Goal: Navigation & Orientation: Find specific page/section

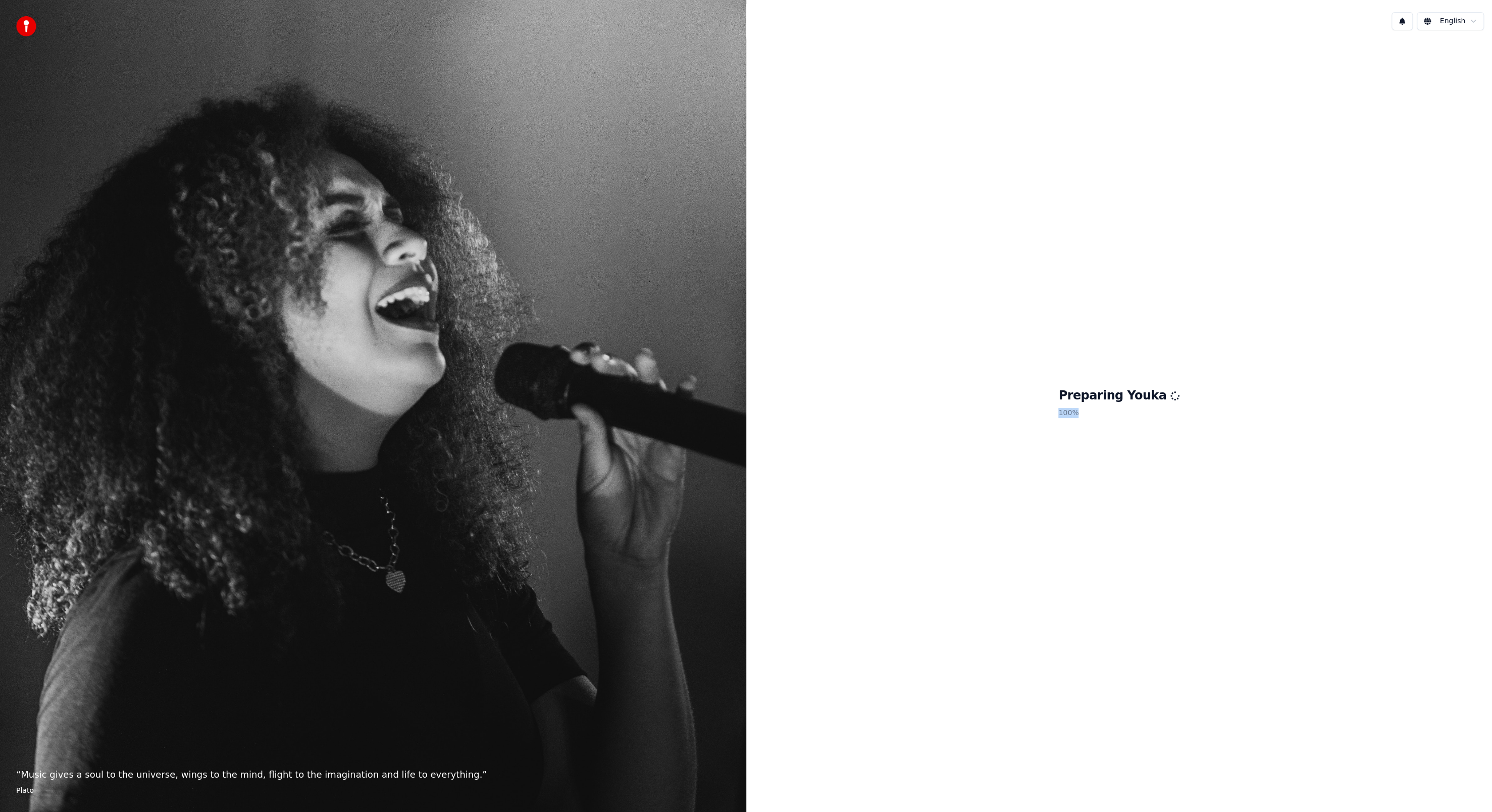
click at [982, 572] on div "Preparing Youka 100 %" at bounding box center [1120, 405] width 746 height 733
click at [989, 564] on div "Preparing Youka 100 %" at bounding box center [1120, 405] width 746 height 733
drag, startPoint x: 1265, startPoint y: 222, endPoint x: 1377, endPoint y: 112, distance: 157.0
click at [1348, 145] on div "Preparing Youka 100 %" at bounding box center [1120, 405] width 746 height 733
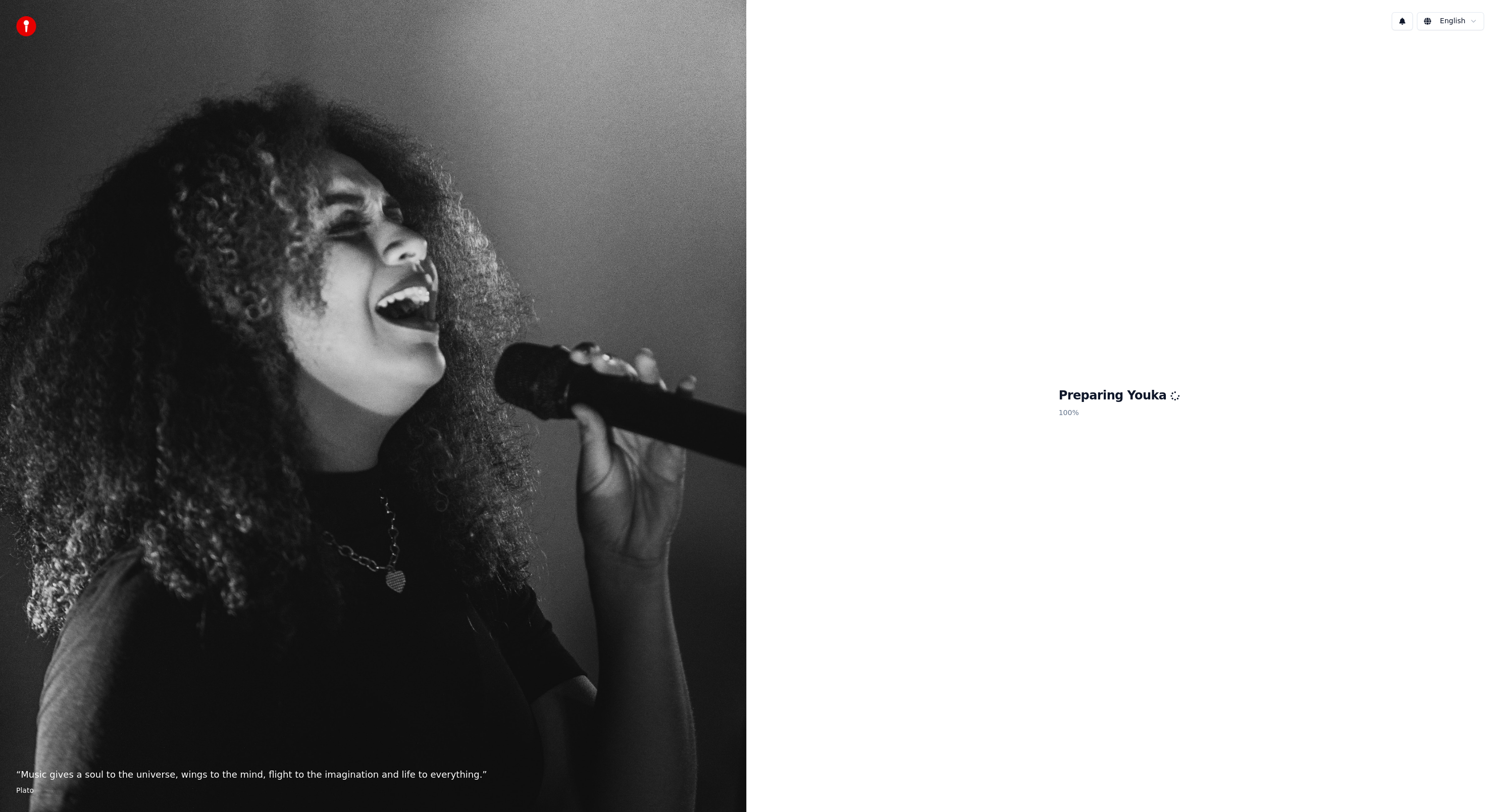
click at [1412, 54] on div "Preparing Youka 100 %" at bounding box center [1120, 405] width 746 height 733
click at [1415, 47] on div "Preparing Youka 100 %" at bounding box center [1120, 405] width 746 height 733
drag, startPoint x: 1415, startPoint y: 47, endPoint x: 1420, endPoint y: 39, distance: 9.4
click at [1416, 47] on div "Preparing Youka 100 %" at bounding box center [1120, 405] width 746 height 733
click at [1418, 42] on div "Preparing Youka 100 %" at bounding box center [1120, 405] width 746 height 733
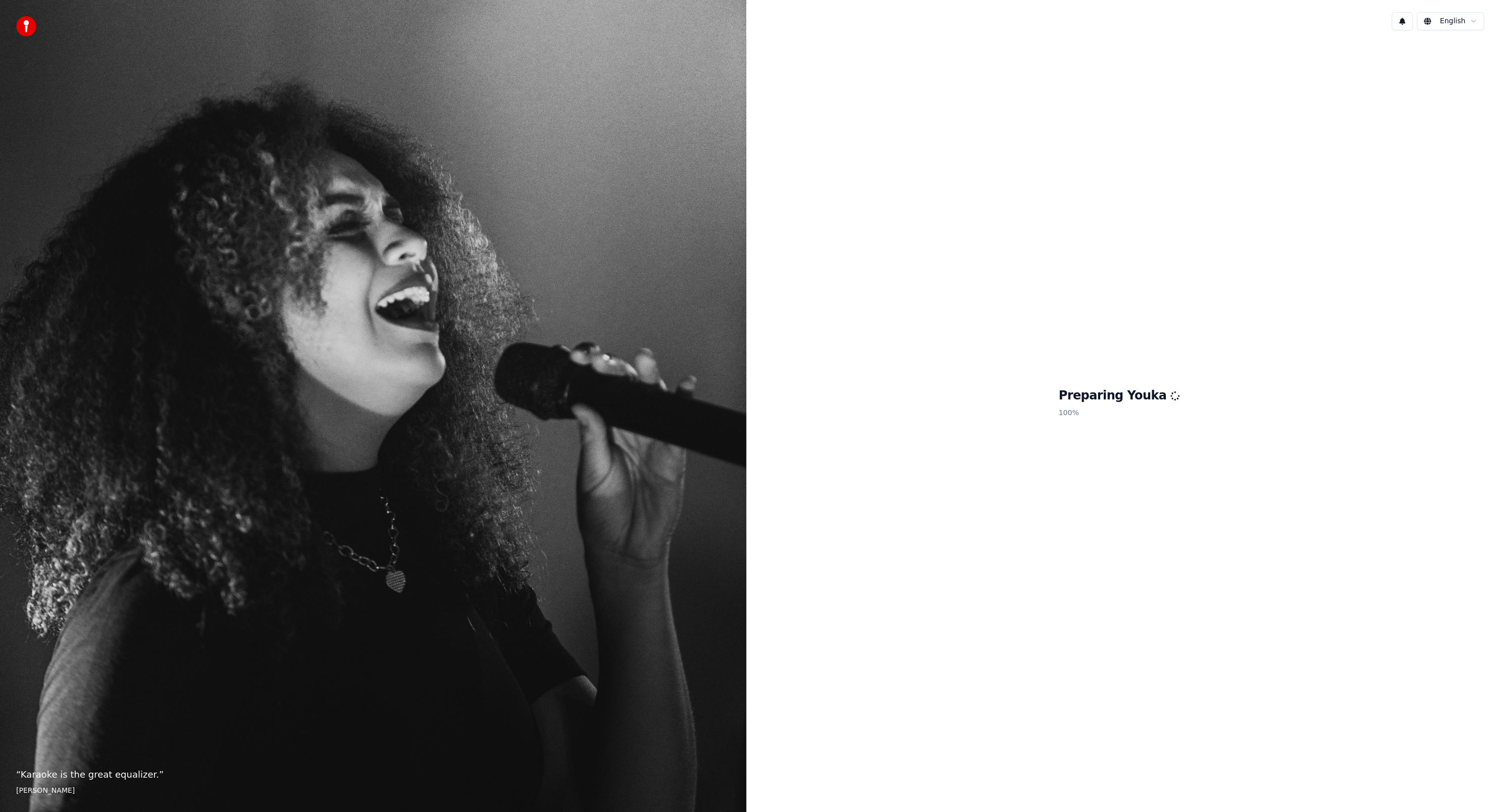
click at [1424, 32] on div "English" at bounding box center [1120, 21] width 746 height 35
click at [1429, 27] on html "“ Karaoke is the great equalizer. ” [PERSON_NAME] Preparing Youka 100 %" at bounding box center [746, 406] width 1492 height 812
drag, startPoint x: 1434, startPoint y: 19, endPoint x: 1462, endPoint y: -1, distance: 34.4
click at [1436, 18] on html "“ Singing is a way of escaping. It's another world. I'm no longer on earth. ” […" at bounding box center [746, 406] width 1492 height 812
click at [1455, 5] on html "“ Singing is a way of escaping. It's another world. I'm no longer on earth. ” […" at bounding box center [746, 406] width 1492 height 812
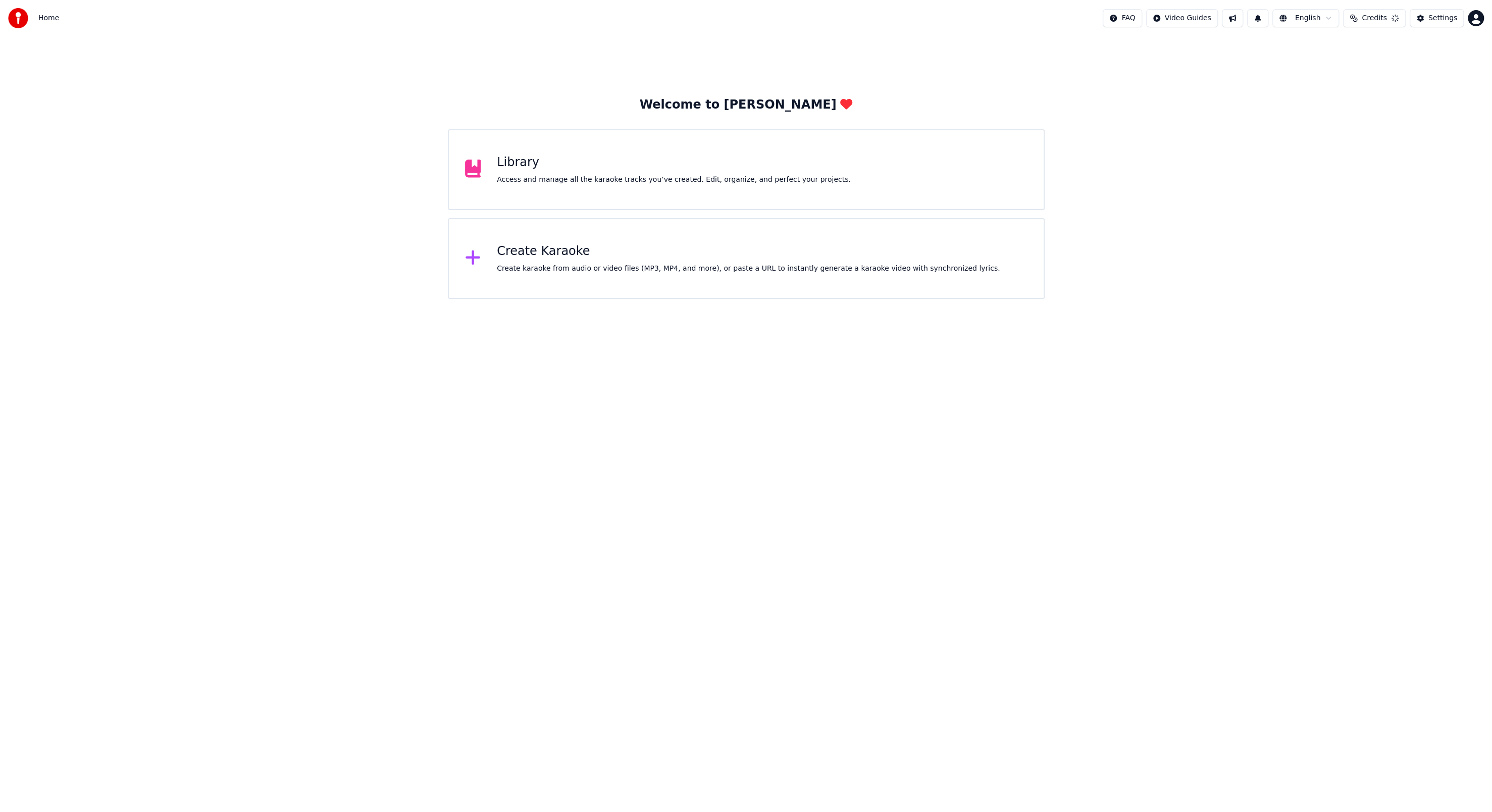
click at [1463, 0] on html "Home FAQ Video Guides English Credits Settings Welcome to Youka Library Access …" at bounding box center [746, 149] width 1492 height 299
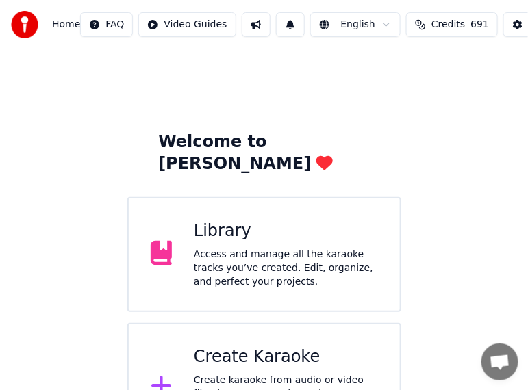
click at [340, 31] on div "Home FAQ Video Guides English Credits 691 Settings" at bounding box center [264, 24] width 528 height 49
click at [342, 45] on div "Home FAQ Video Guides English Credits 691 Settings" at bounding box center [264, 24] width 528 height 49
click at [349, 49] on div "Welcome to Youka Library Access and manage all the karaoke tracks you’ve create…" at bounding box center [264, 250] width 528 height 403
drag, startPoint x: 360, startPoint y: 56, endPoint x: 380, endPoint y: 66, distance: 22.0
click at [377, 64] on div "Welcome to Youka Library Access and manage all the karaoke tracks you’ve create…" at bounding box center [264, 250] width 528 height 403
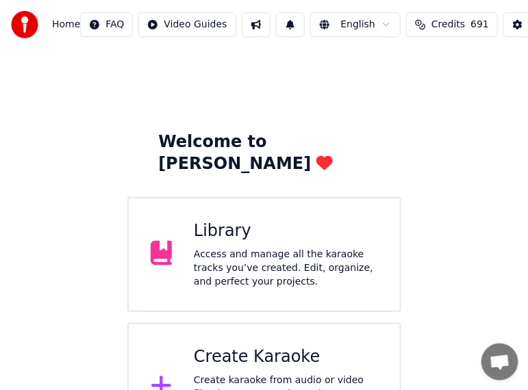
click at [385, 71] on div "Welcome to Youka Library Access and manage all the karaoke tracks you’ve create…" at bounding box center [264, 250] width 528 height 403
click at [405, 79] on div "Welcome to Youka Library Access and manage all the karaoke tracks you’ve create…" at bounding box center [264, 250] width 528 height 403
click at [414, 81] on div "Welcome to Youka Library Access and manage all the karaoke tracks you’ve create…" at bounding box center [264, 250] width 528 height 403
click at [420, 79] on div "Welcome to Youka Library Access and manage all the karaoke tracks you’ve create…" at bounding box center [264, 250] width 528 height 403
click at [429, 75] on div "Welcome to Youka Library Access and manage all the karaoke tracks you’ve create…" at bounding box center [264, 250] width 528 height 403
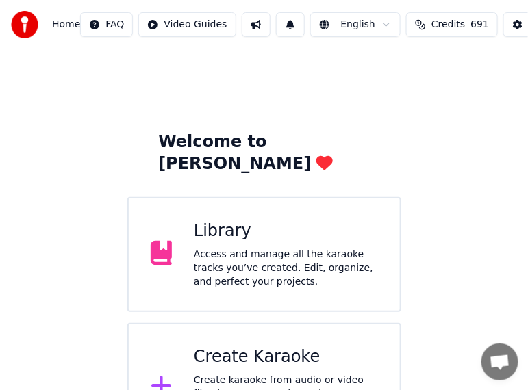
drag, startPoint x: 435, startPoint y: 68, endPoint x: 475, endPoint y: 32, distance: 53.3
click at [449, 59] on div "Welcome to Youka Library Access and manage all the karaoke tracks you’ve create…" at bounding box center [264, 250] width 528 height 403
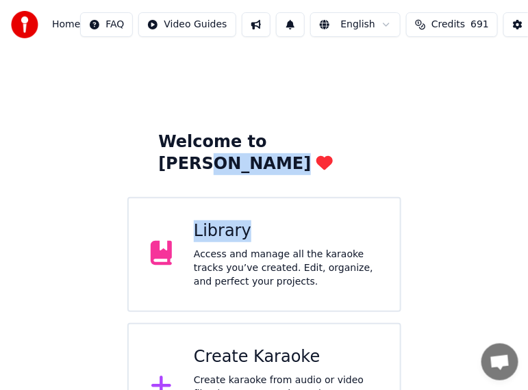
click at [483, 21] on div "FAQ Video Guides English Credits 691 Settings" at bounding box center [342, 24] width 524 height 25
click at [496, 7] on div "Home FAQ Video Guides English Credits 691 Settings" at bounding box center [264, 24] width 528 height 49
click at [498, 7] on div "Home FAQ Video Guides English Credits 691 Settings" at bounding box center [264, 24] width 528 height 49
click at [503, 4] on div "Home FAQ Video Guides English Credits 691 Settings" at bounding box center [264, 24] width 528 height 49
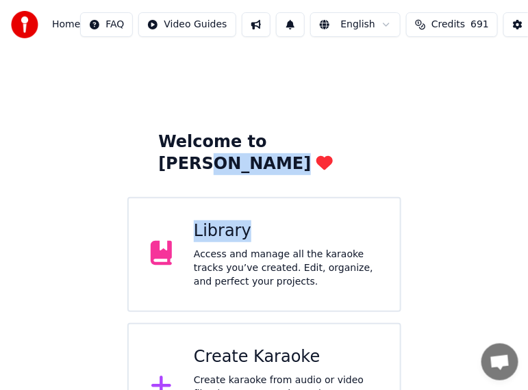
click at [504, 4] on div "Home FAQ Video Guides English Credits 691 Settings" at bounding box center [264, 24] width 528 height 49
click at [504, 7] on div "Home FAQ Video Guides English Credits 691 Settings" at bounding box center [264, 24] width 528 height 49
click at [499, 14] on div "Home FAQ Video Guides English Credits 691 Settings" at bounding box center [264, 24] width 528 height 49
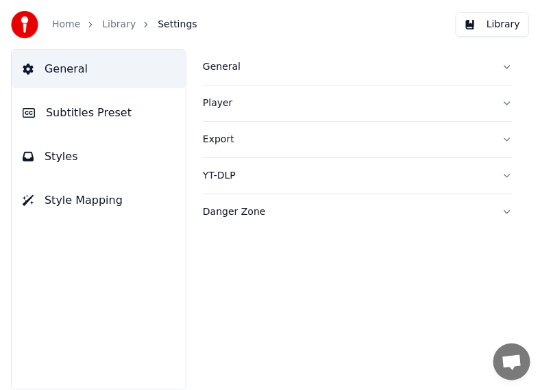
click at [490, 39] on div "Home Library Settings Library" at bounding box center [270, 24] width 540 height 49
click at [488, 50] on div "Home Library Settings Library General Subtitles Preset Styles Style Mapping Gen…" at bounding box center [270, 195] width 540 height 390
click at [488, 54] on button "General" at bounding box center [357, 67] width 309 height 36
click at [488, 55] on button "General" at bounding box center [357, 67] width 309 height 36
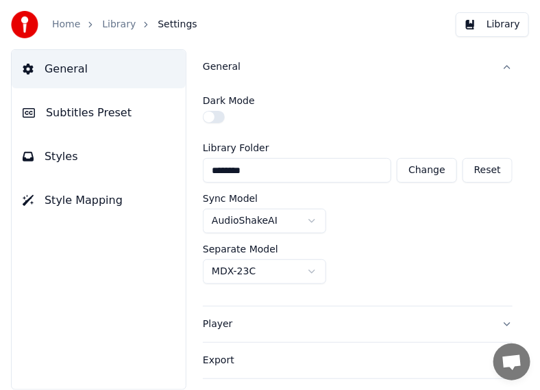
click at [488, 55] on button "General" at bounding box center [357, 67] width 309 height 36
click at [485, 55] on button "General" at bounding box center [357, 67] width 309 height 36
click at [484, 57] on button "General" at bounding box center [357, 67] width 309 height 36
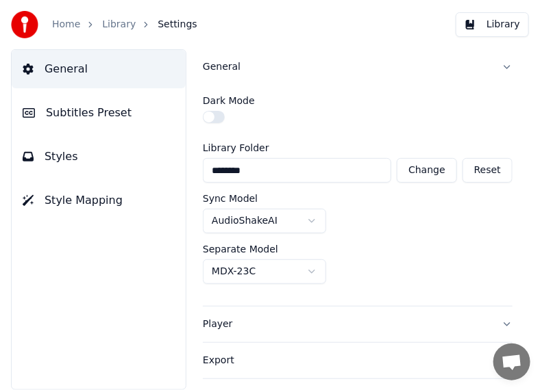
click at [485, 58] on button "General" at bounding box center [357, 67] width 309 height 36
click at [504, 45] on div "Home Library Settings Library General Subtitles Preset Styles Style Mapping Gen…" at bounding box center [270, 195] width 540 height 390
click at [509, 38] on div "Home Library Settings Library" at bounding box center [270, 24] width 540 height 49
click at [513, 34] on div "Home Library Settings Library" at bounding box center [270, 24] width 540 height 49
click at [518, 23] on button "Library" at bounding box center [491, 24] width 73 height 25
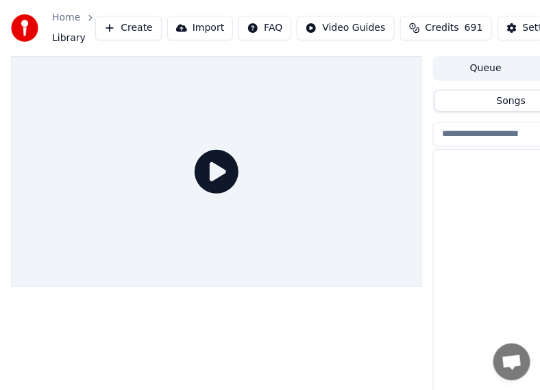
click at [529, 0] on html "Home Library Create Import FAQ Video Guides Credits 691 Settings Queue Jobs Lib…" at bounding box center [270, 195] width 540 height 390
